Goal: Task Accomplishment & Management: Manage account settings

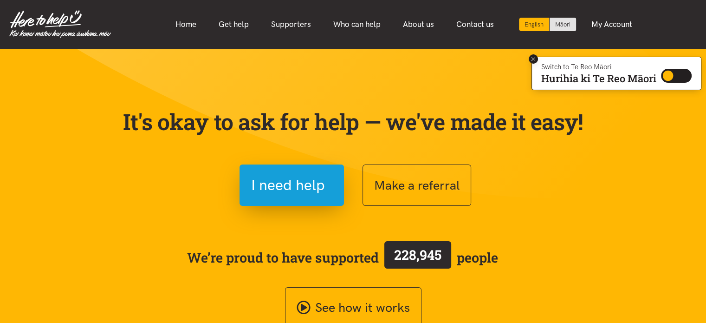
click at [531, 61] on icon at bounding box center [533, 59] width 7 height 7
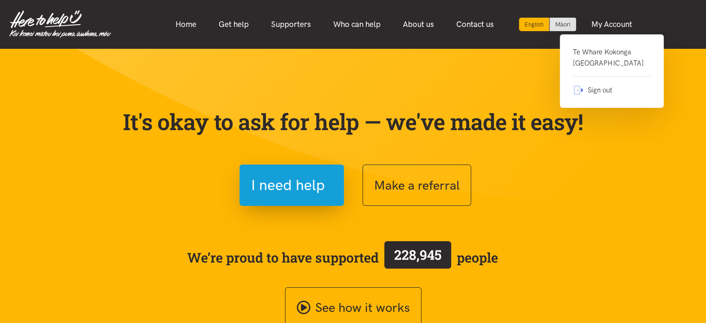
click at [604, 61] on link "Te Whare Kokonga [GEOGRAPHIC_DATA]" at bounding box center [612, 61] width 78 height 30
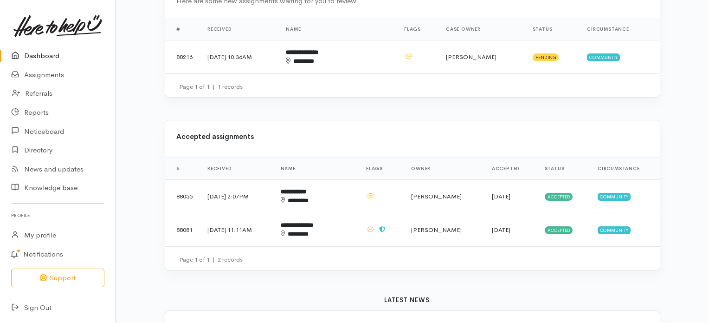
scroll to position [269, 0]
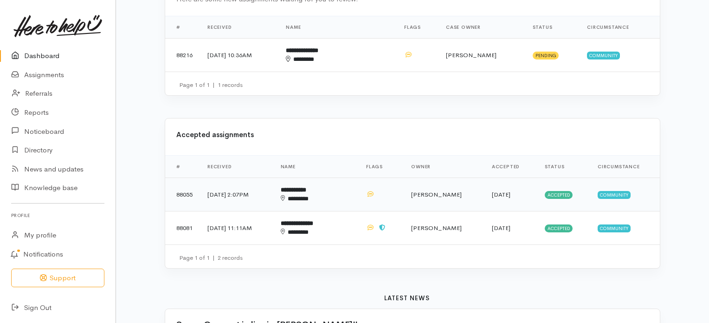
click at [306, 187] on b "**********" at bounding box center [294, 190] width 26 height 6
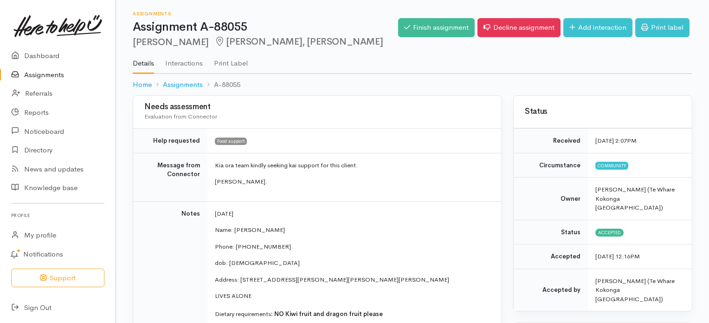
click at [39, 76] on link "Assignments" at bounding box center [58, 74] width 116 height 19
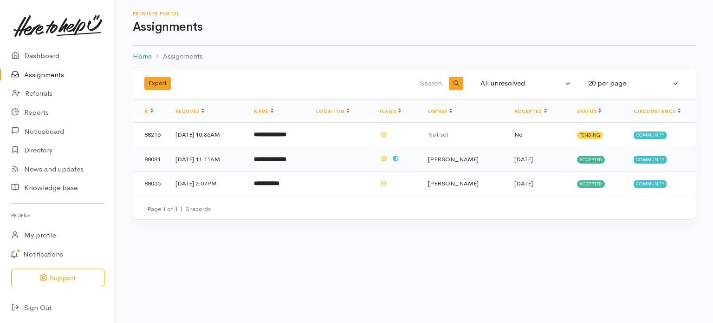
click at [286, 158] on b "**********" at bounding box center [270, 159] width 32 height 6
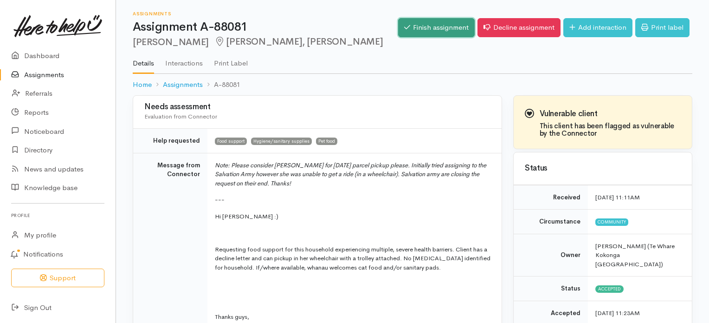
click at [420, 27] on link "Finish assignment" at bounding box center [436, 27] width 77 height 19
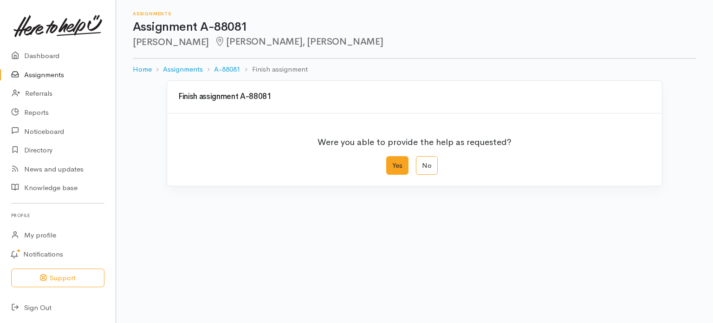
click at [399, 162] on label "Yes" at bounding box center [397, 165] width 22 height 19
click at [392, 162] on input "Yes" at bounding box center [389, 159] width 6 height 6
radio input "true"
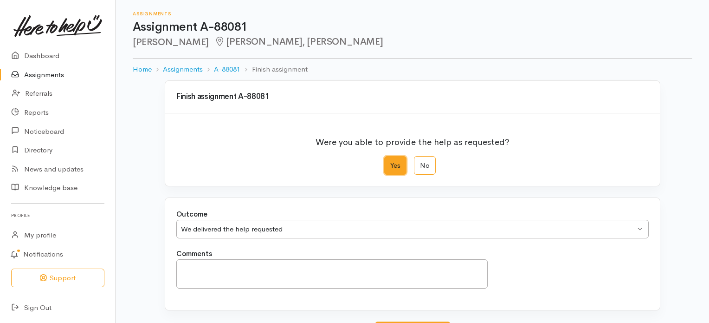
click at [367, 233] on div "We delivered the help requested" at bounding box center [408, 229] width 455 height 11
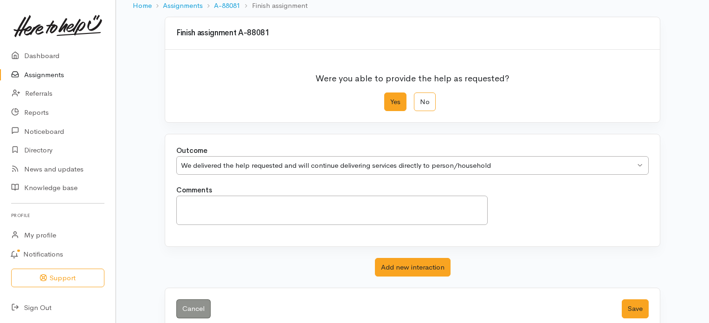
scroll to position [69, 0]
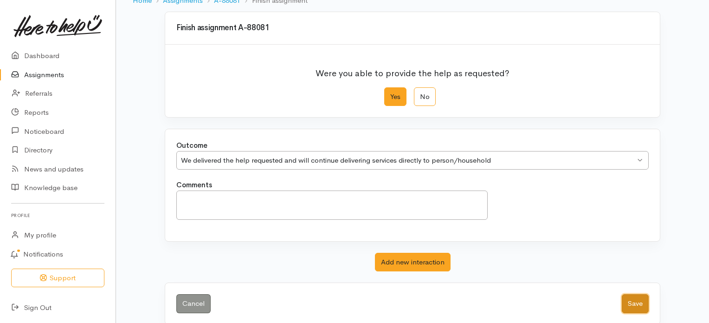
click at [638, 301] on button "Save" at bounding box center [635, 303] width 27 height 19
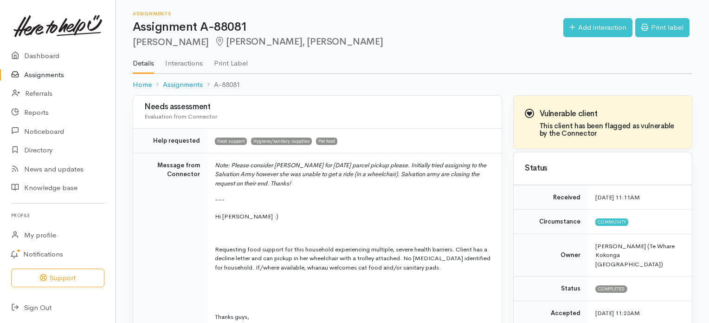
click at [44, 75] on link "Assignments" at bounding box center [58, 74] width 116 height 19
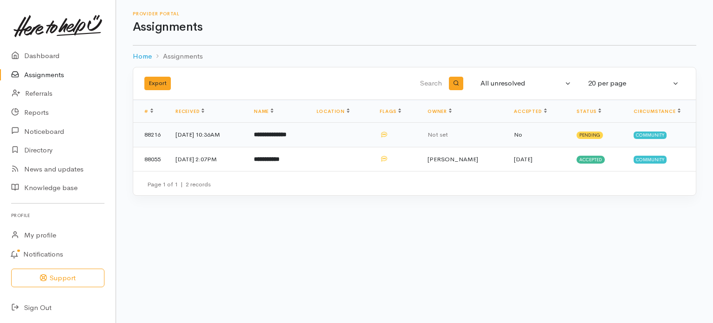
click at [277, 133] on b "**********" at bounding box center [270, 134] width 32 height 6
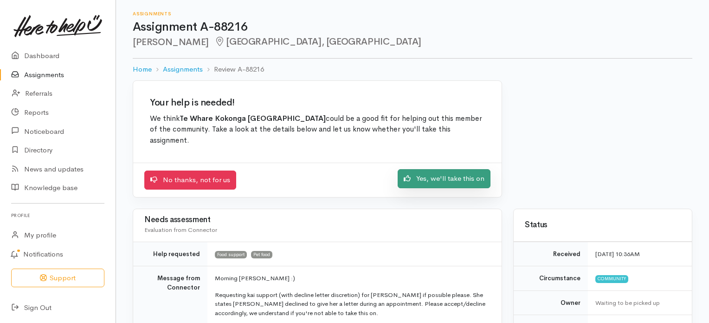
click at [433, 179] on link "Yes, we'll take this on" at bounding box center [444, 178] width 93 height 19
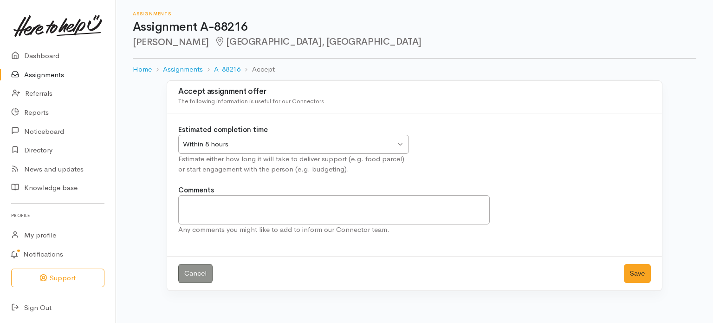
click at [402, 143] on div "Within 8 hours Within 8 hours" at bounding box center [293, 144] width 231 height 19
click at [634, 269] on button "Save" at bounding box center [637, 273] width 27 height 19
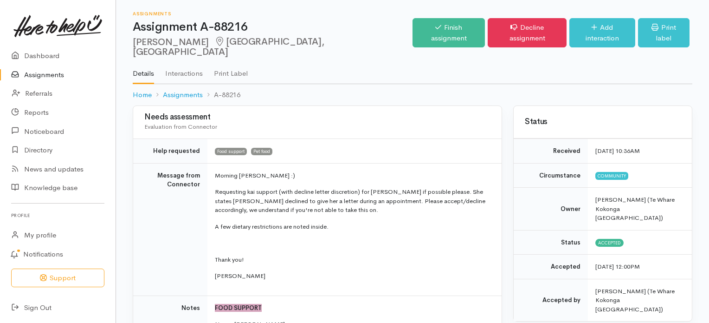
click at [35, 76] on link "Assignments" at bounding box center [58, 74] width 116 height 19
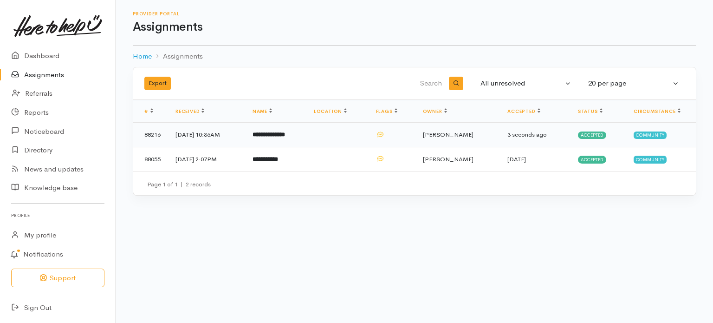
click at [285, 135] on b "**********" at bounding box center [269, 134] width 32 height 6
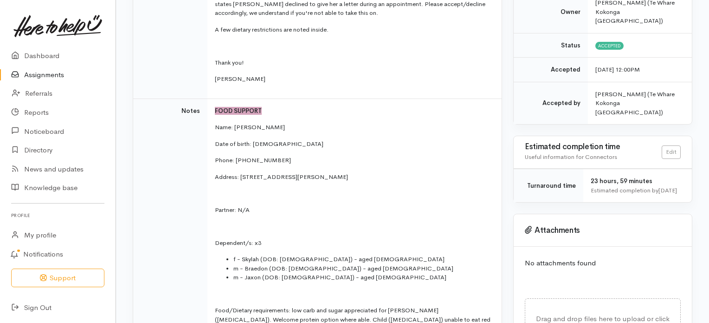
scroll to position [211, 0]
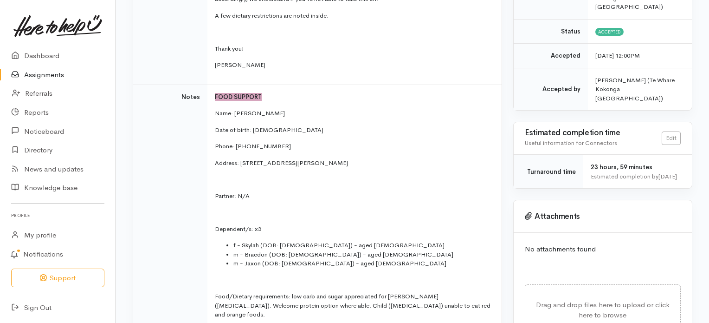
click at [47, 75] on link "Assignments" at bounding box center [58, 74] width 116 height 19
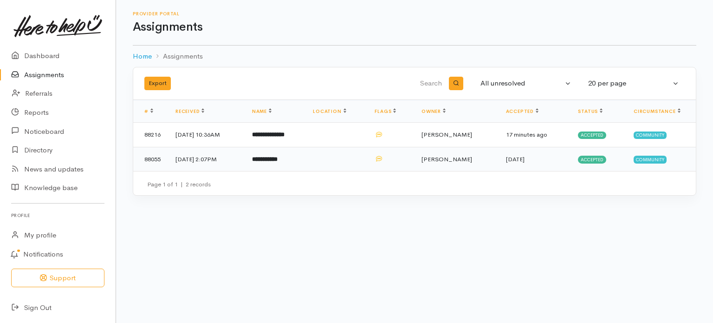
click at [276, 159] on b "**********" at bounding box center [265, 159] width 26 height 6
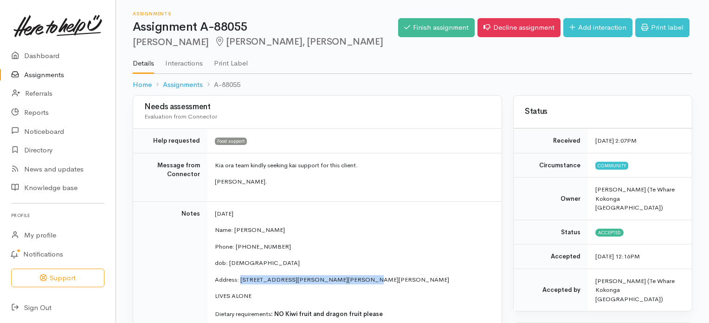
drag, startPoint x: 240, startPoint y: 278, endPoint x: 346, endPoint y: 282, distance: 106.8
click at [346, 282] on p "Address: [STREET_ADDRESS][PERSON_NAME][PERSON_NAME][PERSON_NAME]" at bounding box center [353, 279] width 276 height 9
copy p "[STREET_ADDRESS][PERSON_NAME]"
